Goal: Information Seeking & Learning: Learn about a topic

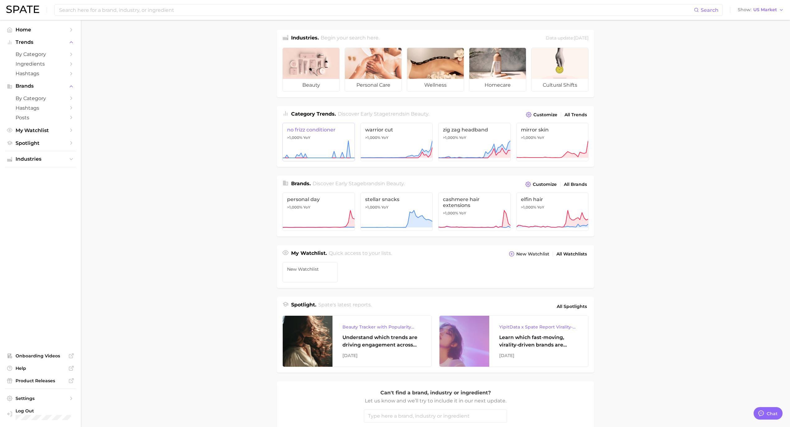
click at [331, 131] on span "no frizz conditioner" at bounding box center [318, 130] width 63 height 6
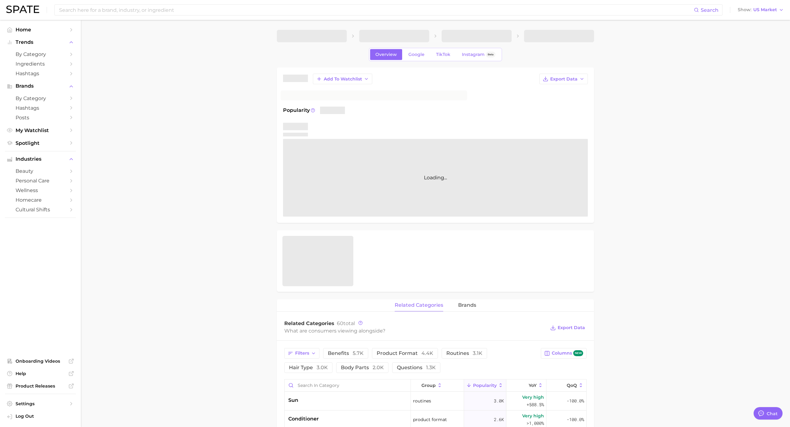
type textarea "x"
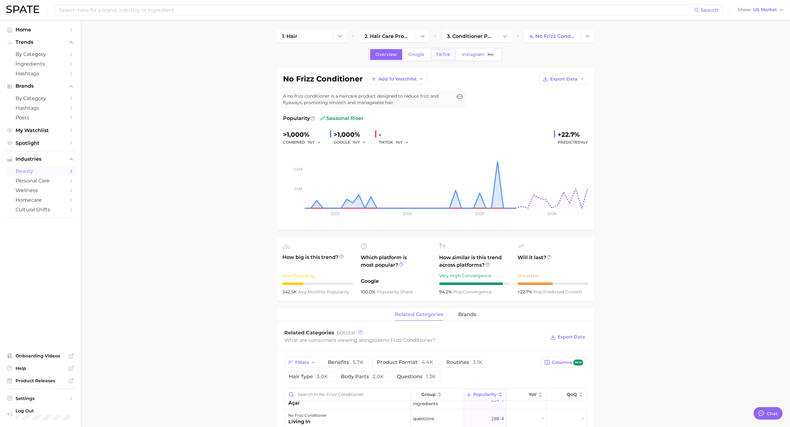
click at [443, 54] on span "TikTok" at bounding box center [443, 54] width 14 height 5
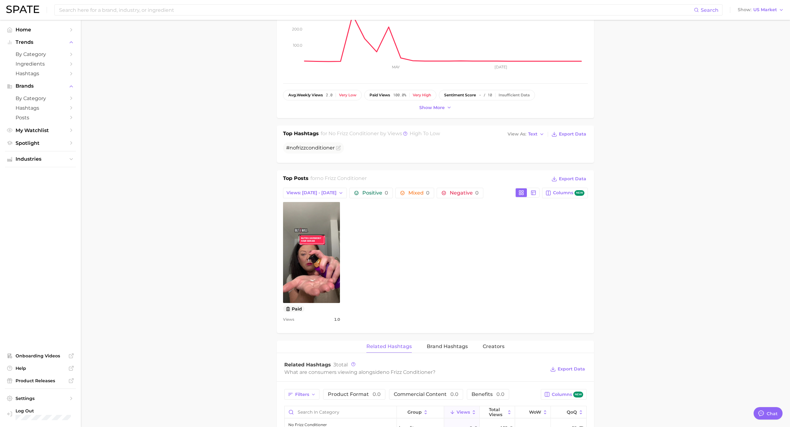
scroll to position [124, 0]
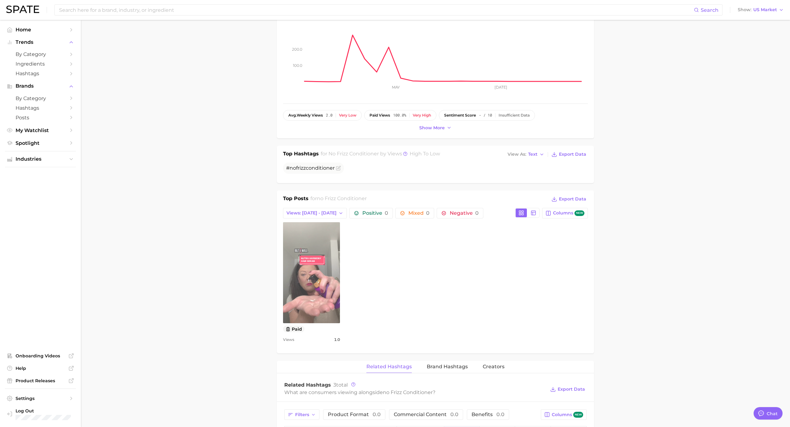
click at [309, 257] on link "view post on TikTok" at bounding box center [311, 272] width 57 height 101
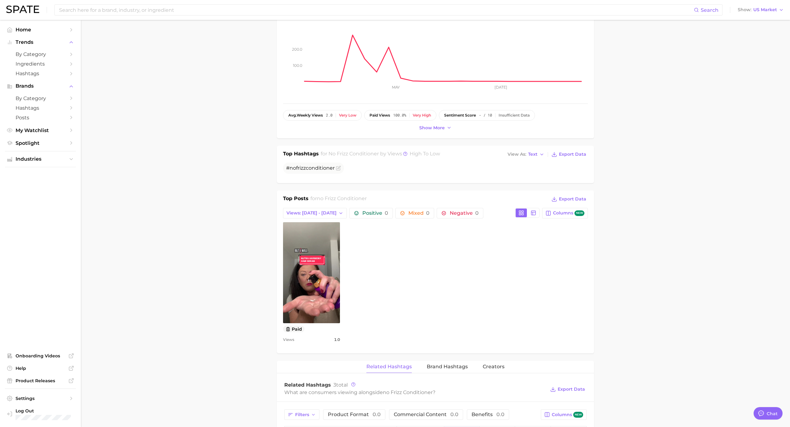
click at [233, 223] on main "1. hair 2. hair care products 3. conditioner products 4. no frizz conditioner O…" at bounding box center [435, 338] width 709 height 884
